Goal: Book appointment/travel/reservation

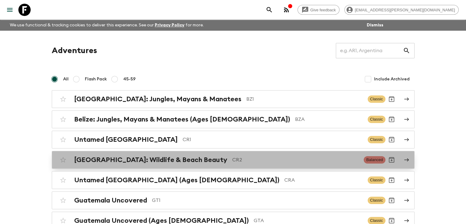
click at [174, 159] on h2 "[GEOGRAPHIC_DATA]: Wildlife & Beach Beauty" at bounding box center [150, 160] width 153 height 8
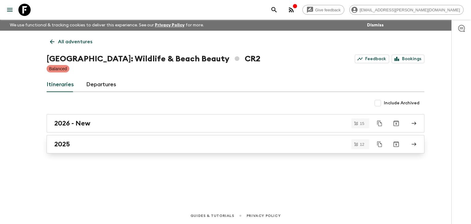
click at [72, 149] on link "2025" at bounding box center [236, 144] width 378 height 18
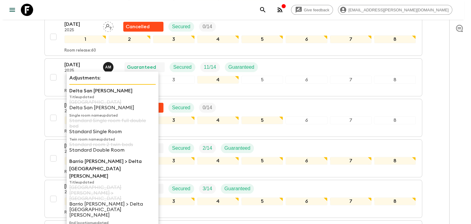
scroll to position [245, 0]
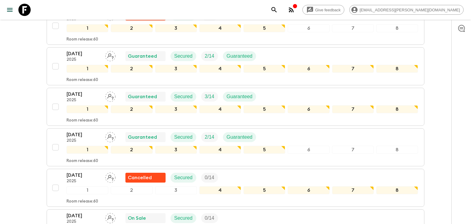
click at [454, 162] on div at bounding box center [461, 122] width 20 height 204
click at [451, 127] on div at bounding box center [461, 122] width 20 height 204
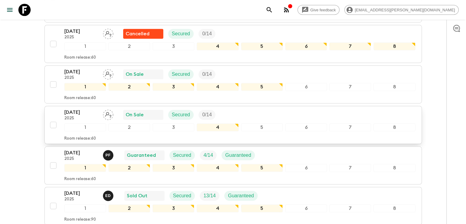
scroll to position [429, 0]
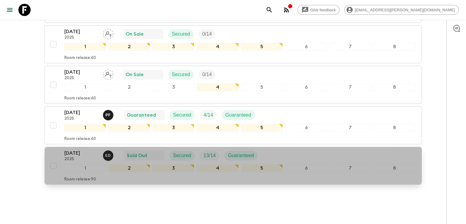
click at [82, 150] on p "[DATE]" at bounding box center [81, 152] width 34 height 7
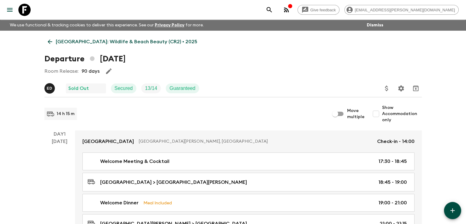
click at [379, 113] on input "Show Accommodation only" at bounding box center [376, 114] width 12 height 12
checkbox input "true"
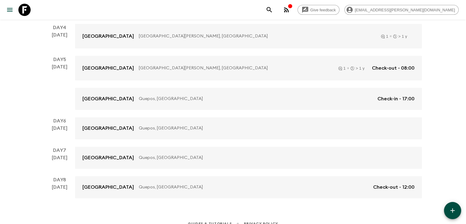
scroll to position [237, 0]
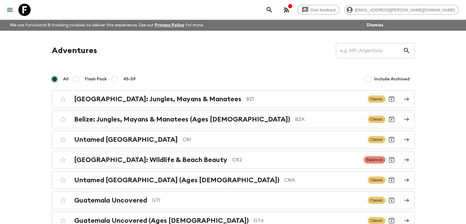
click at [157, 197] on p "GT1" at bounding box center [257, 199] width 211 height 7
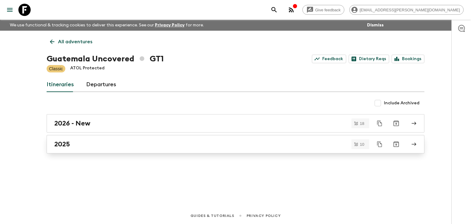
click at [60, 146] on h2 "2025" at bounding box center [62, 144] width 16 height 8
